Goal: Information Seeking & Learning: Learn about a topic

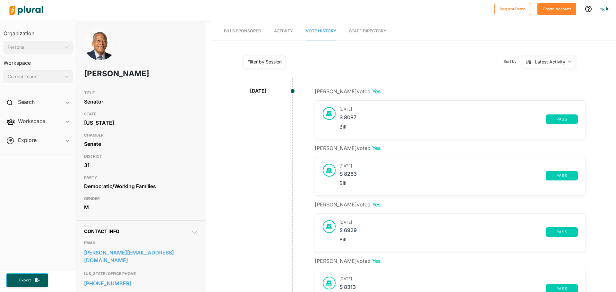
scroll to position [337, 0]
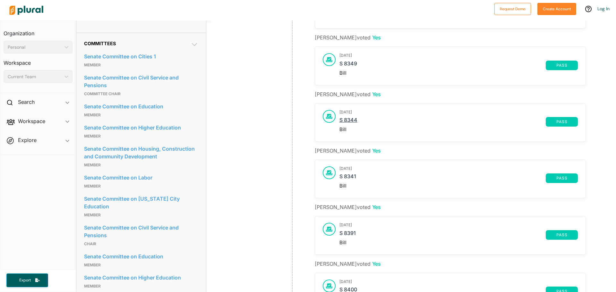
click at [340, 123] on link "S 8344" at bounding box center [442, 122] width 206 height 10
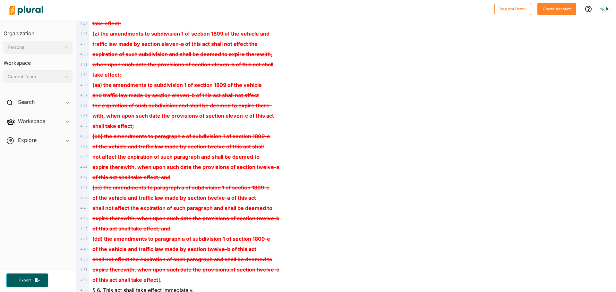
scroll to position [1698, 0]
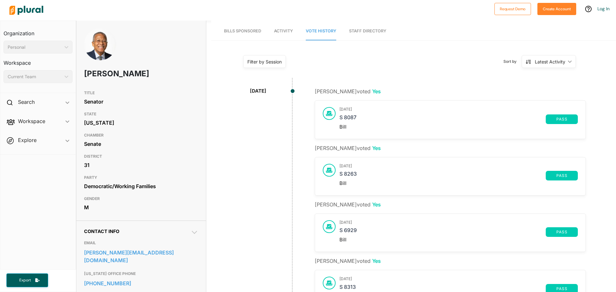
click at [242, 28] on link "Bills Sponsored" at bounding box center [242, 31] width 37 height 18
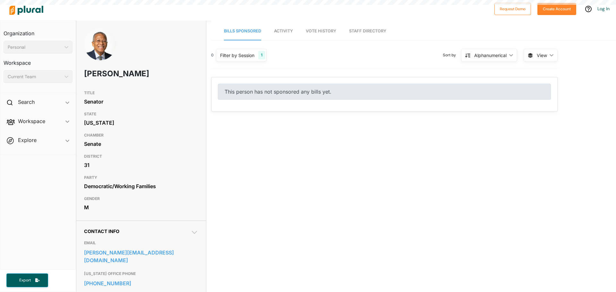
click at [287, 31] on span "Activity" at bounding box center [283, 31] width 19 height 5
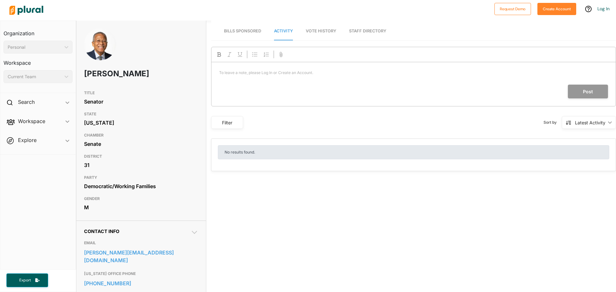
click at [313, 31] on span "Vote History" at bounding box center [321, 31] width 30 height 5
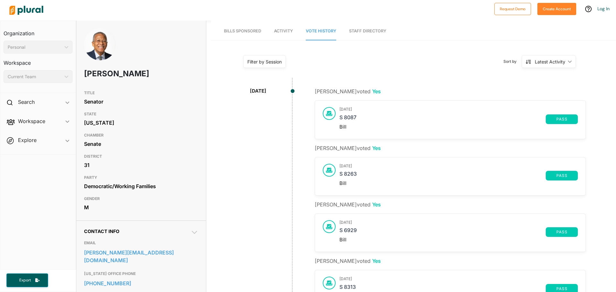
click at [359, 30] on link "Staff Directory" at bounding box center [367, 31] width 37 height 18
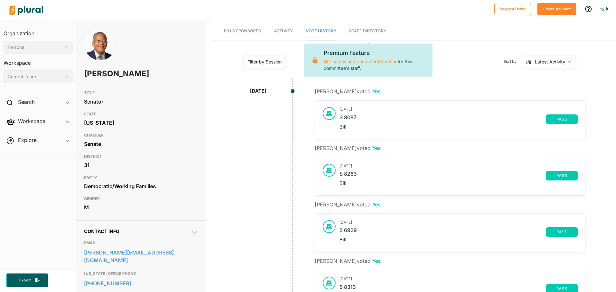
drag, startPoint x: 96, startPoint y: 73, endPoint x: 191, endPoint y: 88, distance: 96.0
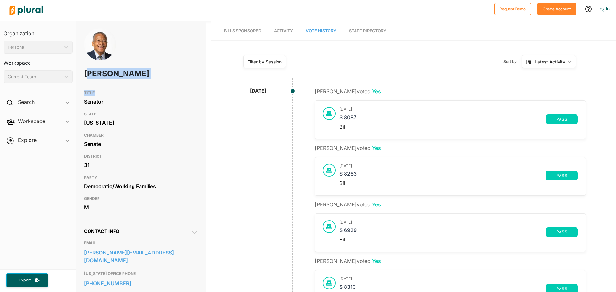
click at [189, 89] on div "TITLE Senator" at bounding box center [141, 97] width 114 height 21
click at [92, 45] on img at bounding box center [100, 44] width 32 height 32
